Goal: Transaction & Acquisition: Purchase product/service

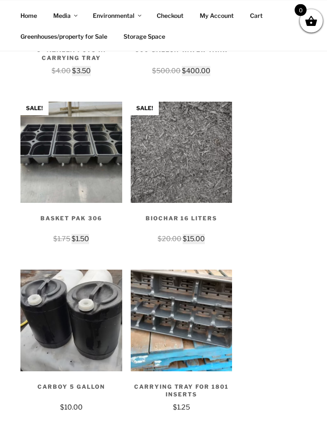
scroll to position [874, 0]
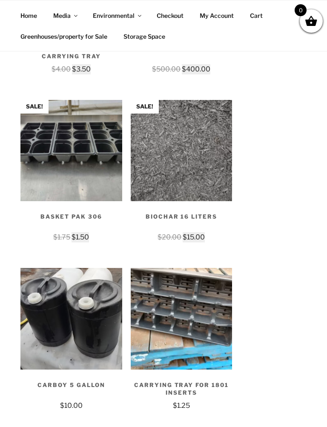
click at [85, 149] on img at bounding box center [71, 151] width 102 height 102
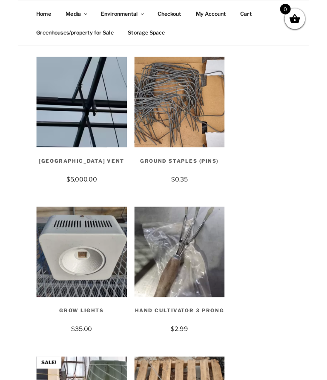
scroll to position [2932, 0]
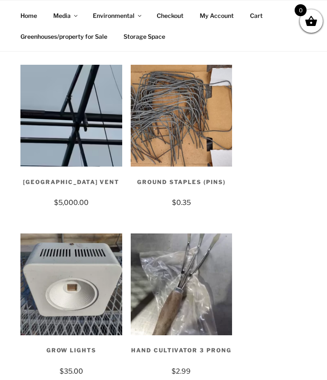
click at [197, 169] on h2 "Ground Staples (Pins)" at bounding box center [182, 183] width 102 height 28
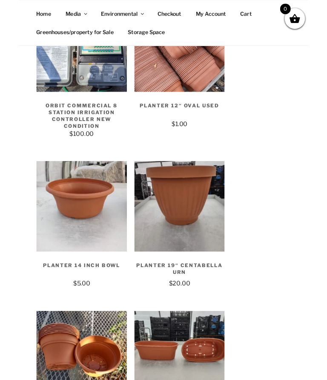
scroll to position [4710, 0]
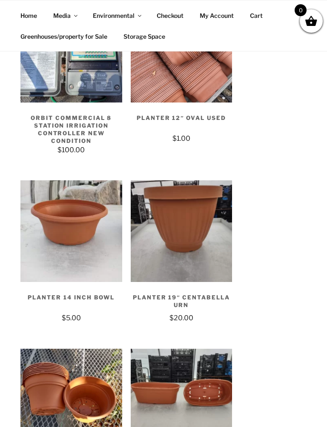
click at [206, 285] on h2 "Planter 19″ Centabella Urn" at bounding box center [182, 299] width 102 height 28
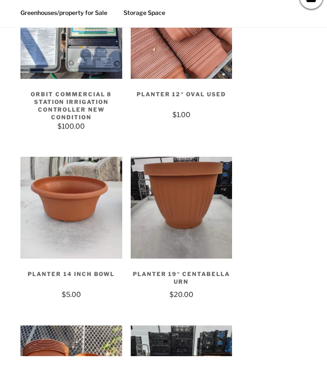
click at [214, 285] on h2 "Planter 19″ Centabella Urn" at bounding box center [182, 299] width 102 height 28
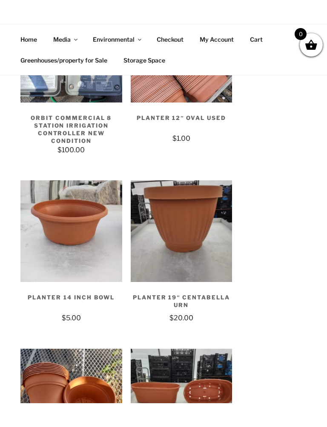
scroll to position [4777, 0]
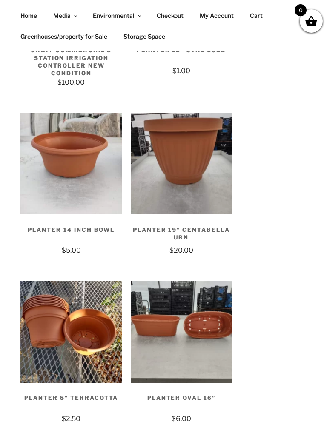
click at [196, 379] on h2 "Planter Oval 16″" at bounding box center [182, 400] width 102 height 28
click at [200, 379] on h2 "Planter Oval 16″" at bounding box center [182, 400] width 102 height 28
click at [206, 281] on img at bounding box center [182, 332] width 102 height 102
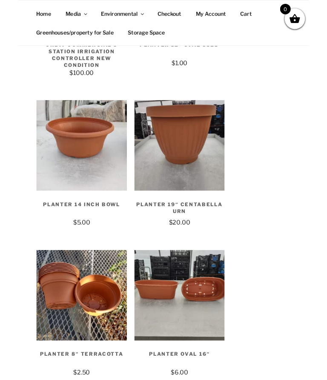
scroll to position [4801, 0]
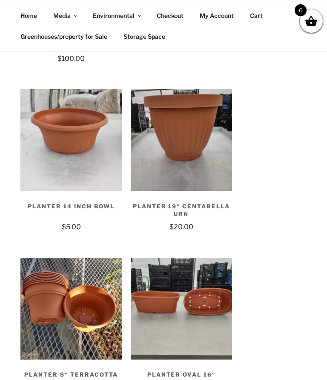
click at [206, 257] on img at bounding box center [182, 308] width 102 height 102
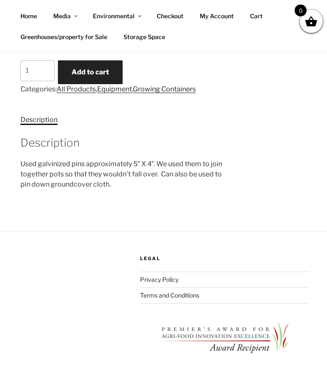
scroll to position [393, 0]
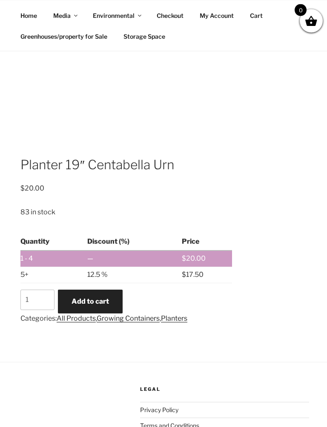
scroll to position [321, 0]
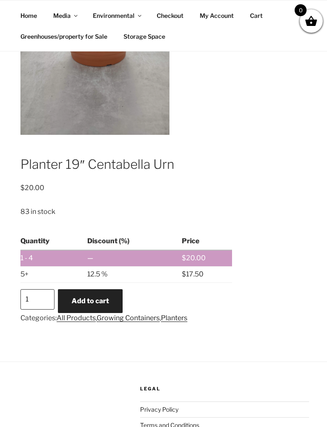
click at [37, 289] on input "1" at bounding box center [37, 299] width 34 height 20
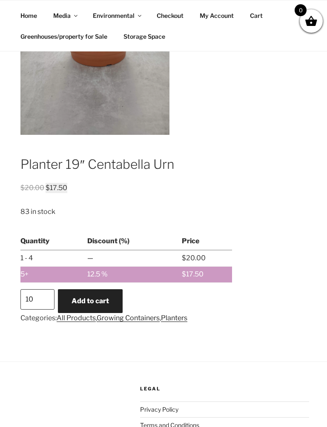
type input "1"
type input "8"
click at [111, 289] on button "Add to cart" at bounding box center [90, 301] width 65 height 24
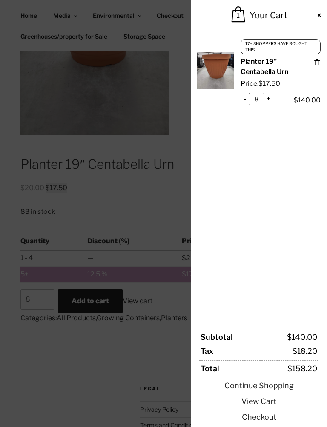
click at [285, 379] on link "Continue Shopping" at bounding box center [258, 385] width 119 height 11
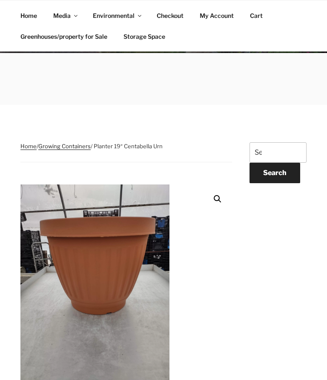
scroll to position [0, 0]
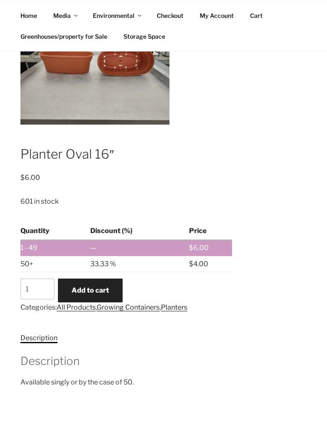
scroll to position [244, 0]
click at [41, 279] on input "1" at bounding box center [37, 289] width 34 height 20
type input "6"
click at [109, 278] on button "Add to cart" at bounding box center [90, 290] width 65 height 24
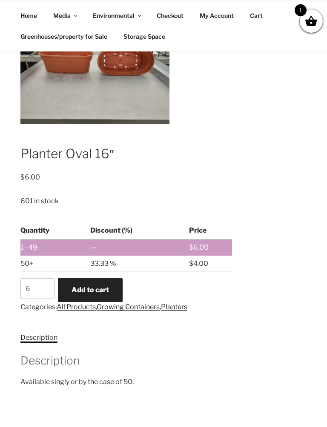
click at [311, 20] on span at bounding box center [311, 20] width 13 height 13
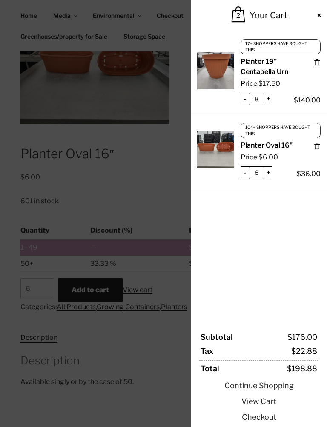
click at [274, 379] on link "Checkout" at bounding box center [258, 417] width 119 height 11
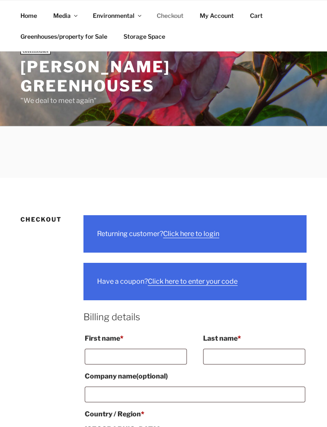
select select "ON"
